Goal: Information Seeking & Learning: Find contact information

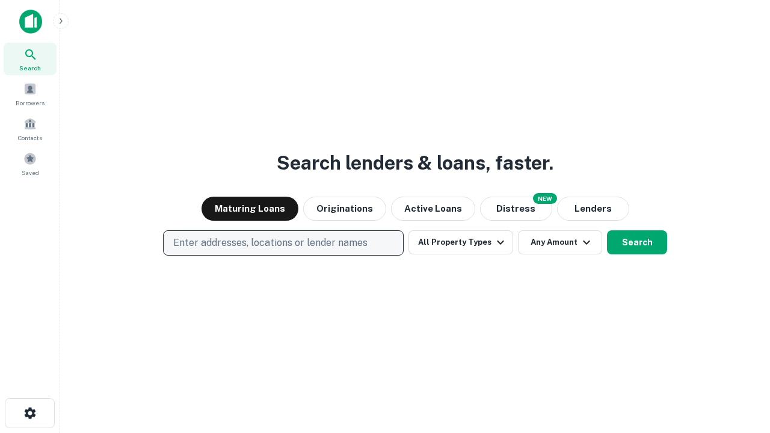
click at [283, 243] on p "Enter addresses, locations or lender names" at bounding box center [270, 243] width 194 height 14
type input "**********"
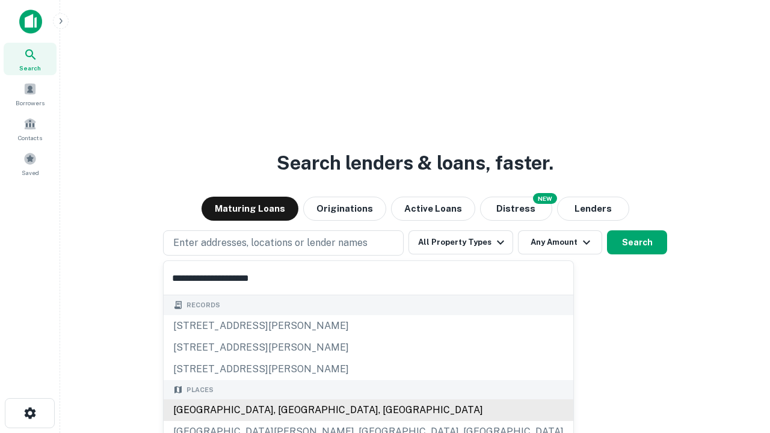
click at [287, 410] on div "Santa Monica, CA, USA" at bounding box center [368, 410] width 409 height 22
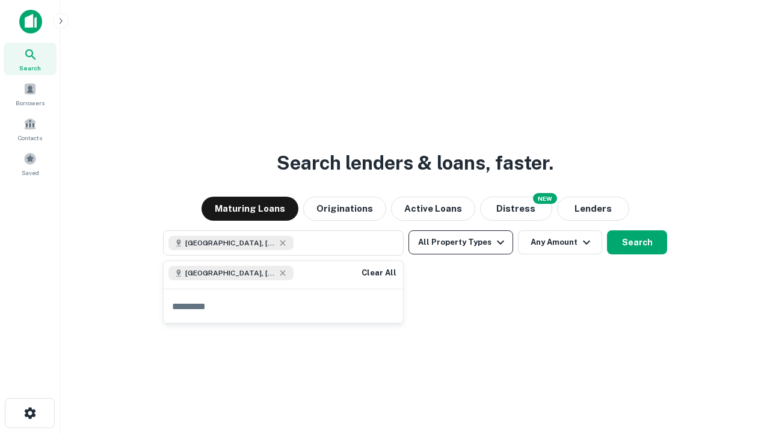
click at [461, 242] on button "All Property Types" at bounding box center [460, 242] width 105 height 24
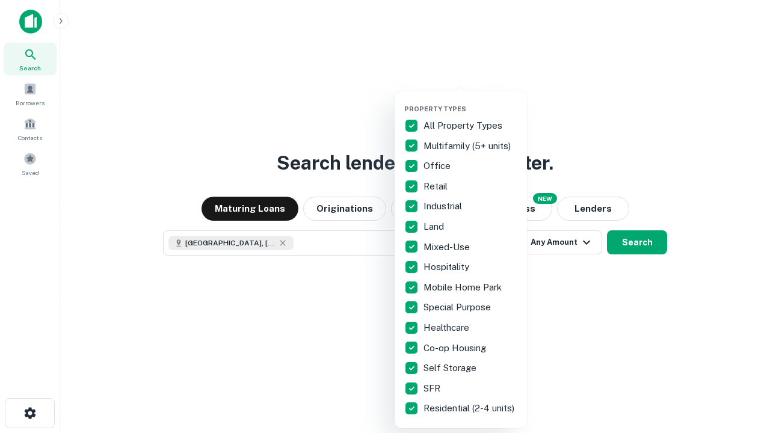
click at [470, 101] on button "button" at bounding box center [470, 101] width 132 height 1
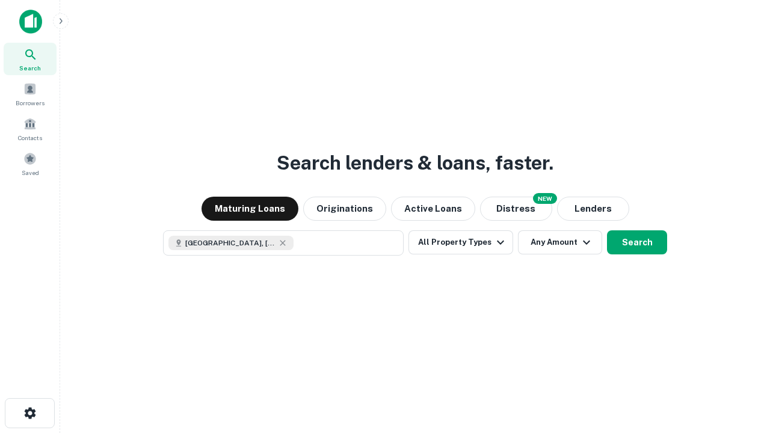
scroll to position [19, 0]
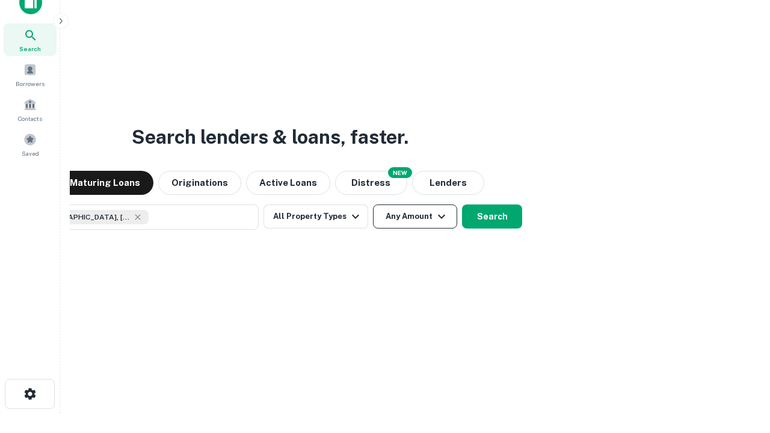
click at [373, 204] on button "Any Amount" at bounding box center [415, 216] width 84 height 24
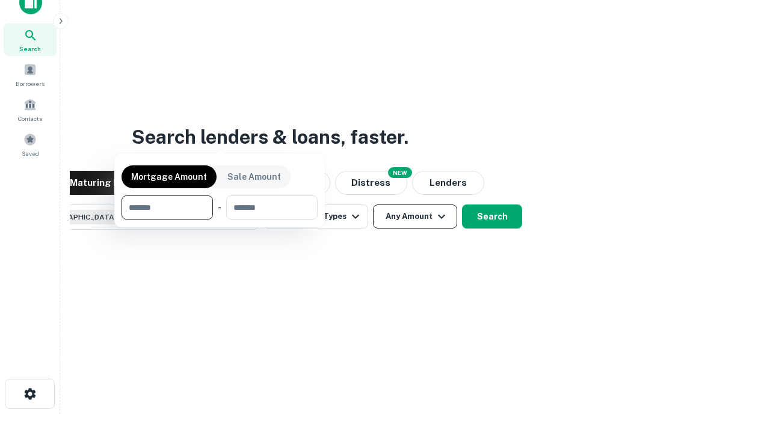
scroll to position [87, 340]
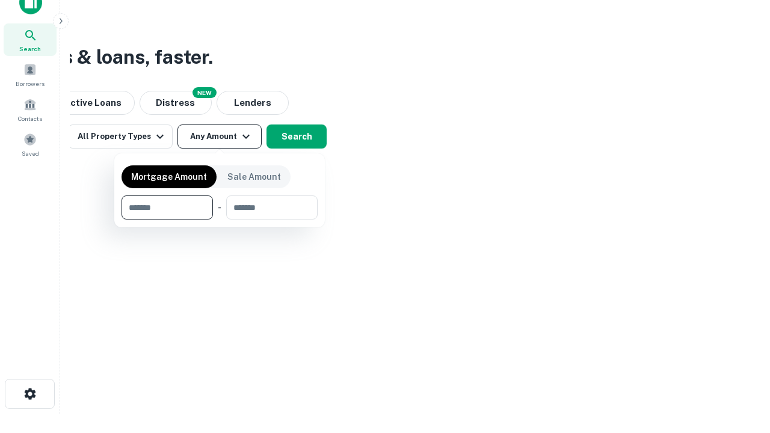
type input "*******"
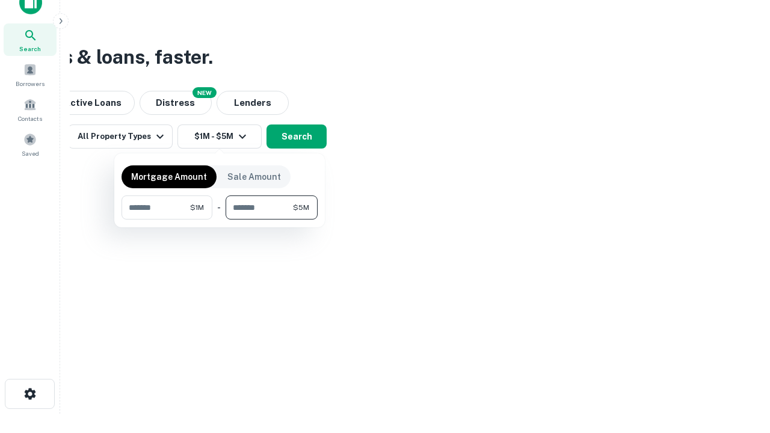
type input "*******"
click at [219, 219] on button "button" at bounding box center [219, 219] width 196 height 1
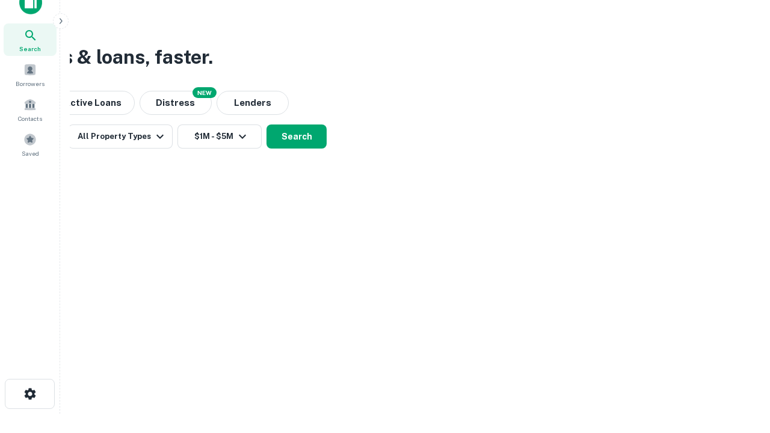
scroll to position [19, 0]
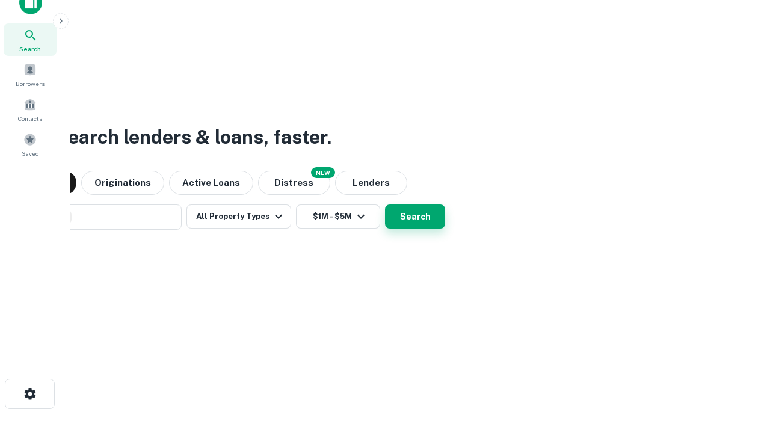
click at [385, 204] on button "Search" at bounding box center [415, 216] width 60 height 24
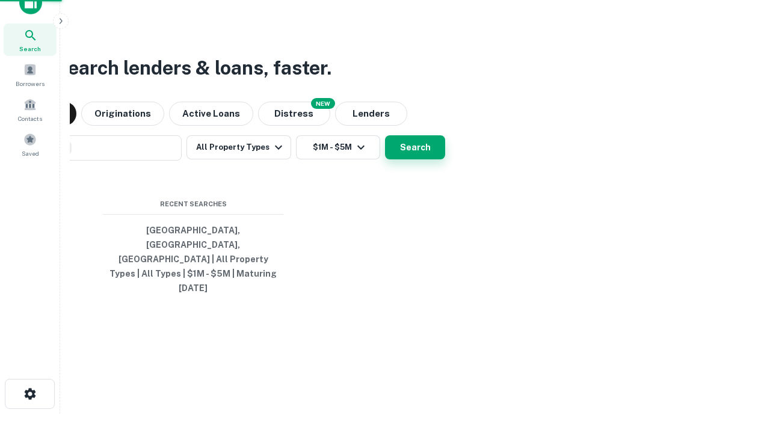
scroll to position [32, 340]
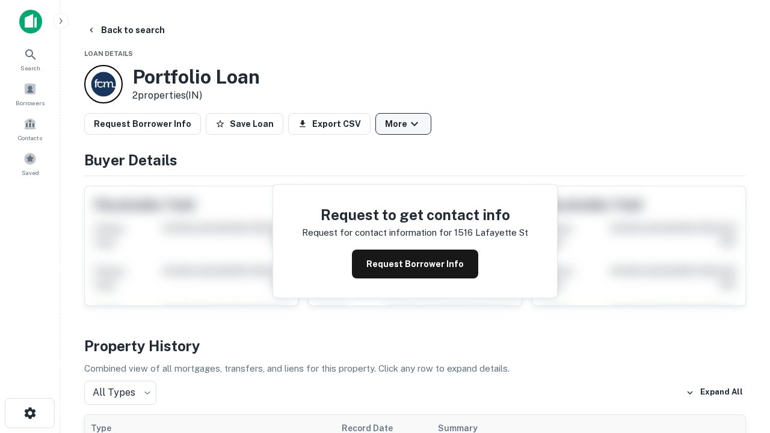
click at [403, 124] on button "More" at bounding box center [403, 124] width 56 height 22
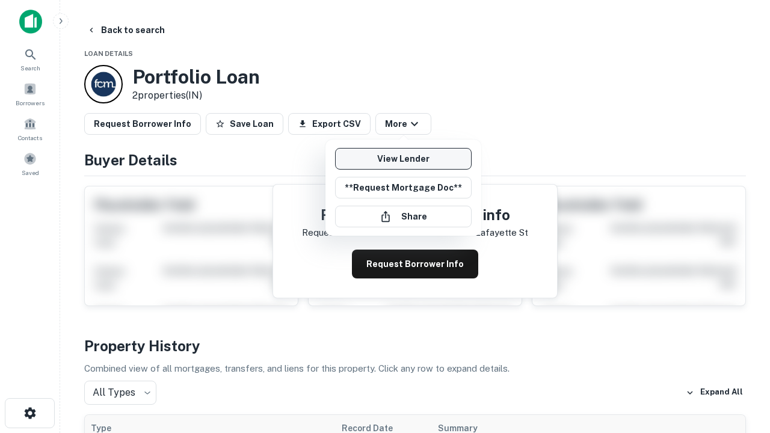
click at [403, 159] on link "View Lender" at bounding box center [403, 159] width 136 height 22
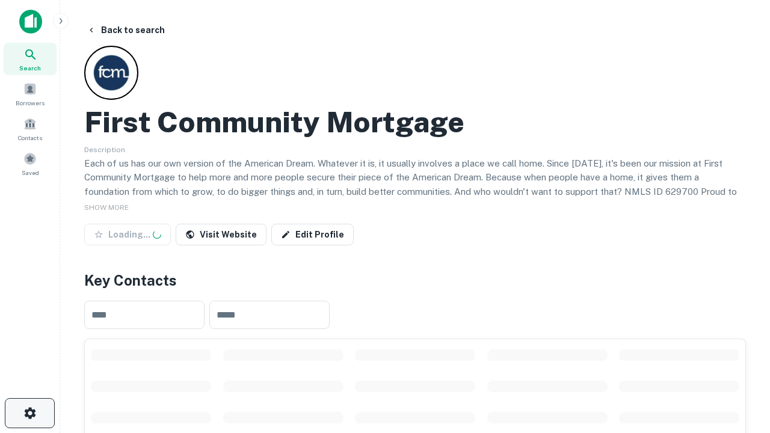
click at [29, 413] on icon "button" at bounding box center [30, 413] width 14 height 14
